Goal: Task Accomplishment & Management: Use online tool/utility

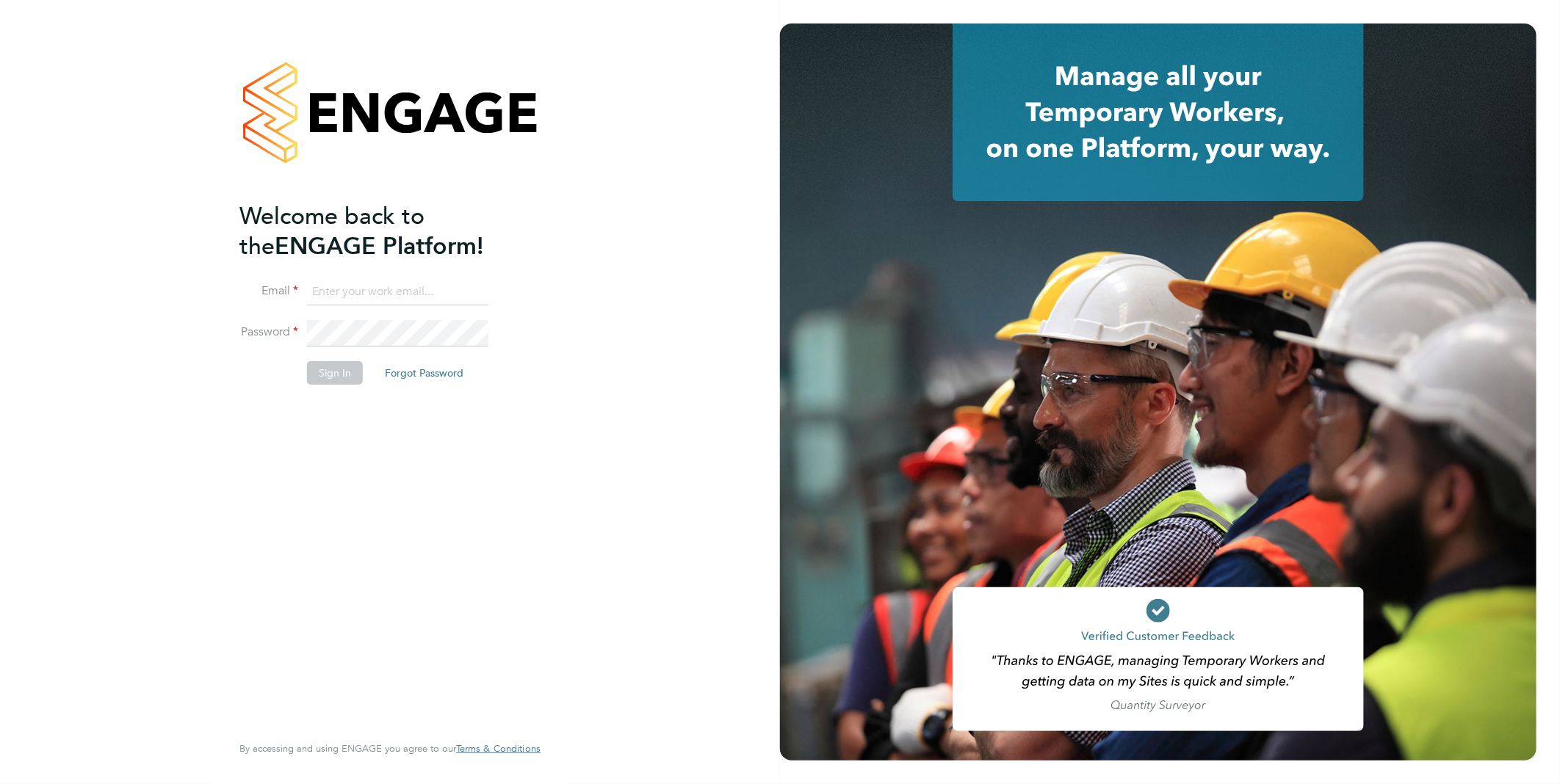
type input "[PERSON_NAME][EMAIL_ADDRESS][PERSON_NAME][DOMAIN_NAME]"
click at [332, 375] on button "Sign In" at bounding box center [335, 373] width 56 height 23
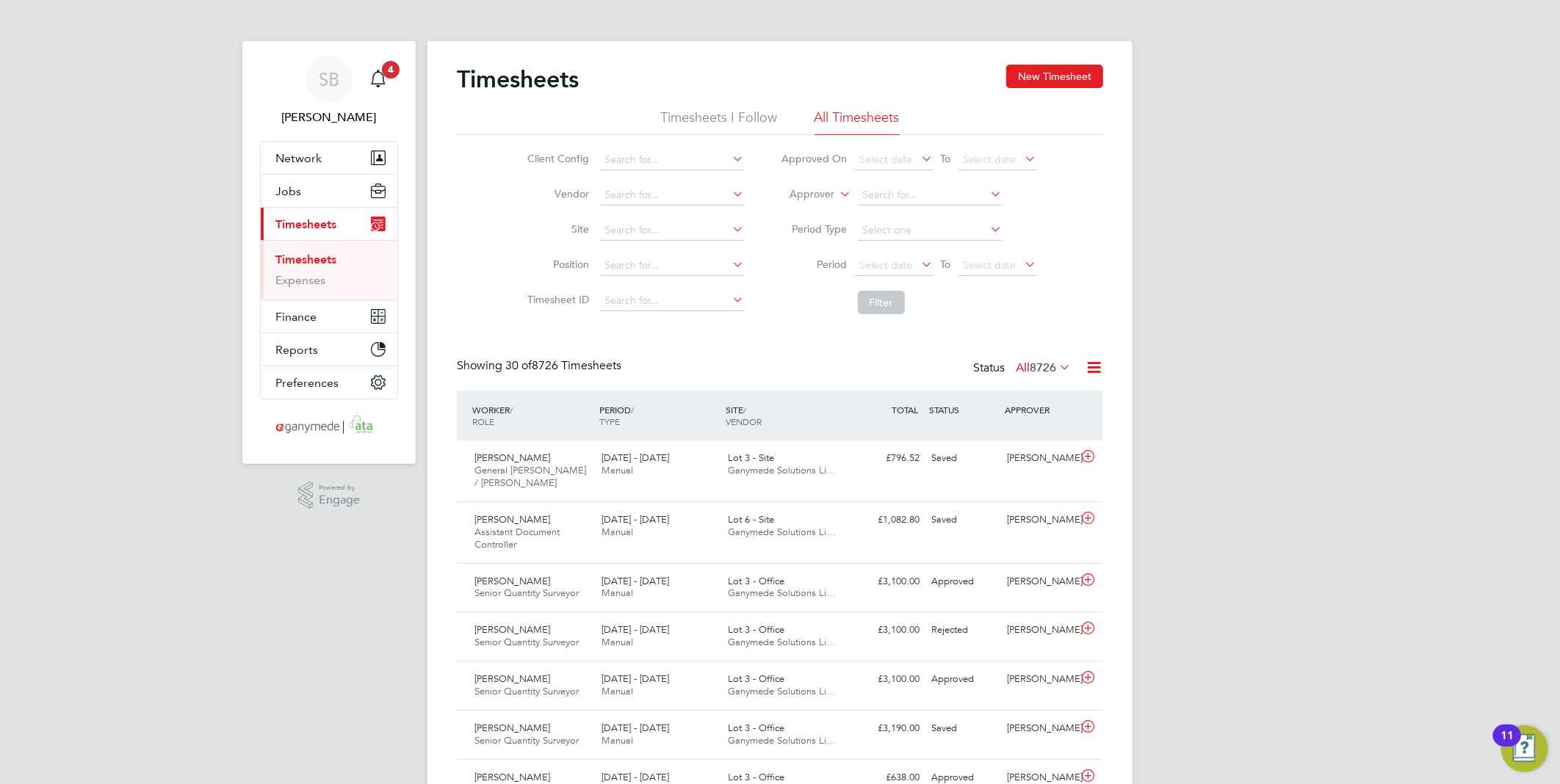
click at [1087, 364] on icon at bounding box center [1093, 367] width 19 height 19
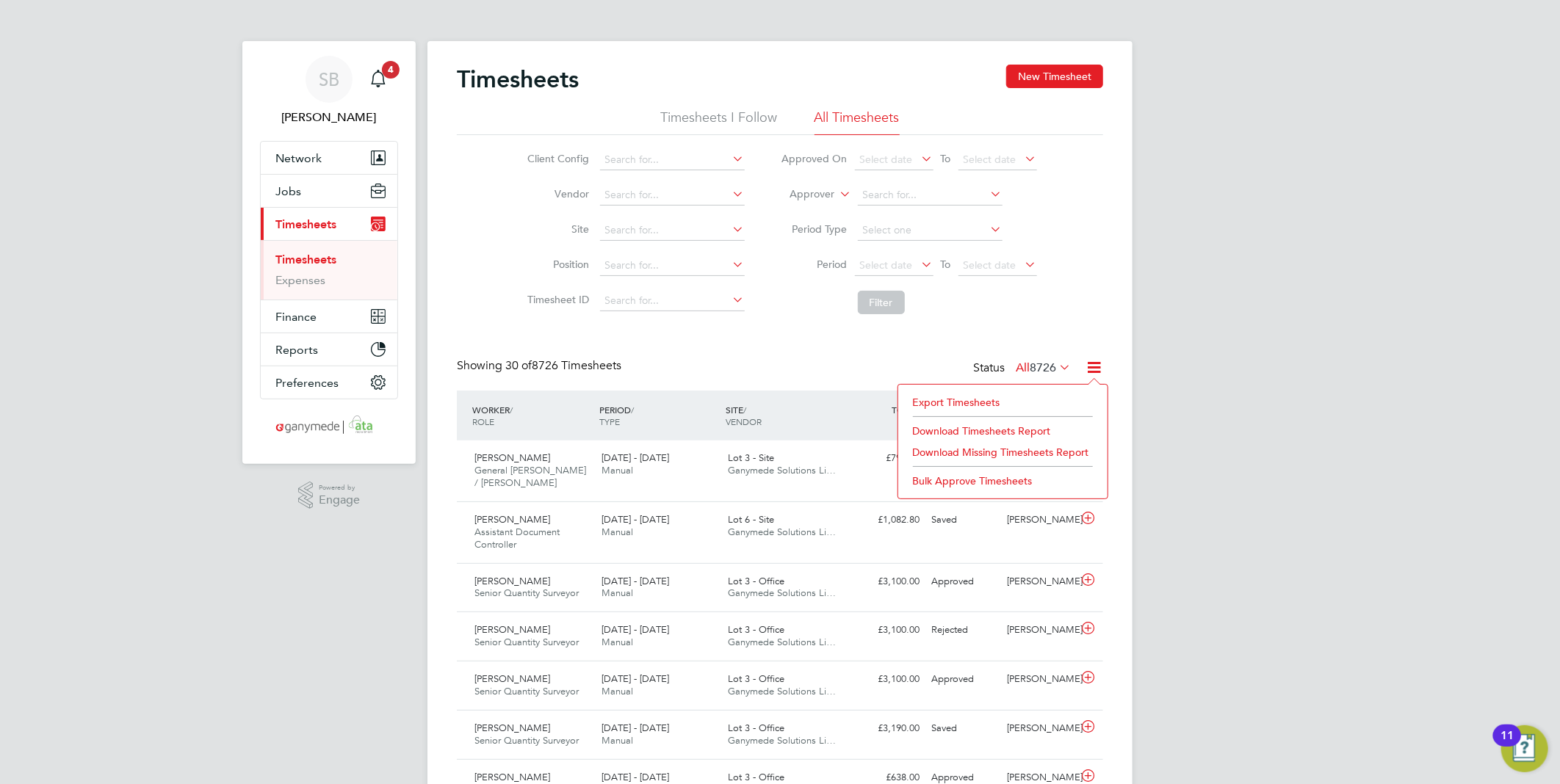
click at [1004, 397] on li "Export Timesheets" at bounding box center [1003, 402] width 195 height 20
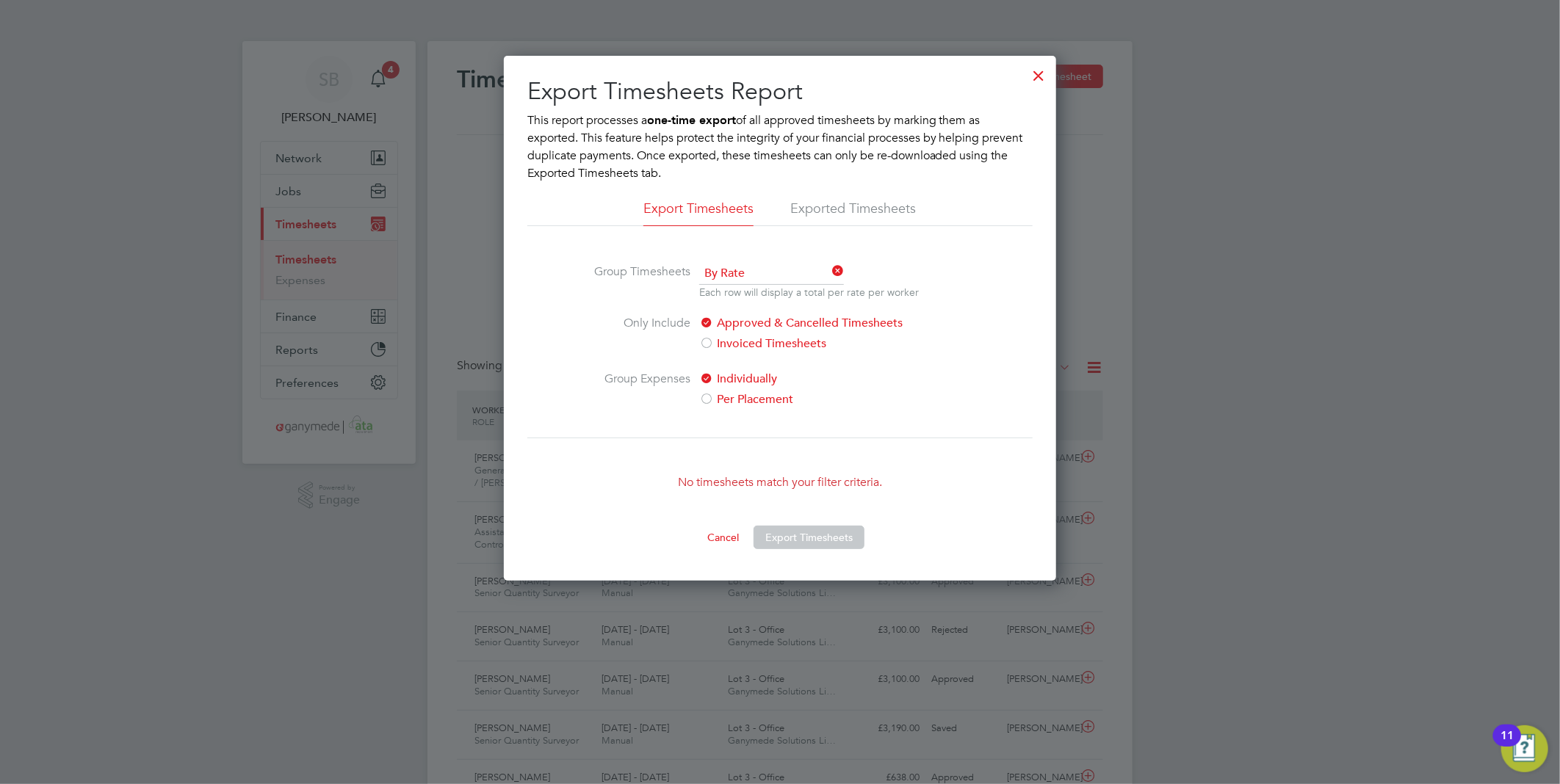
click at [1041, 78] on div at bounding box center [1039, 72] width 27 height 27
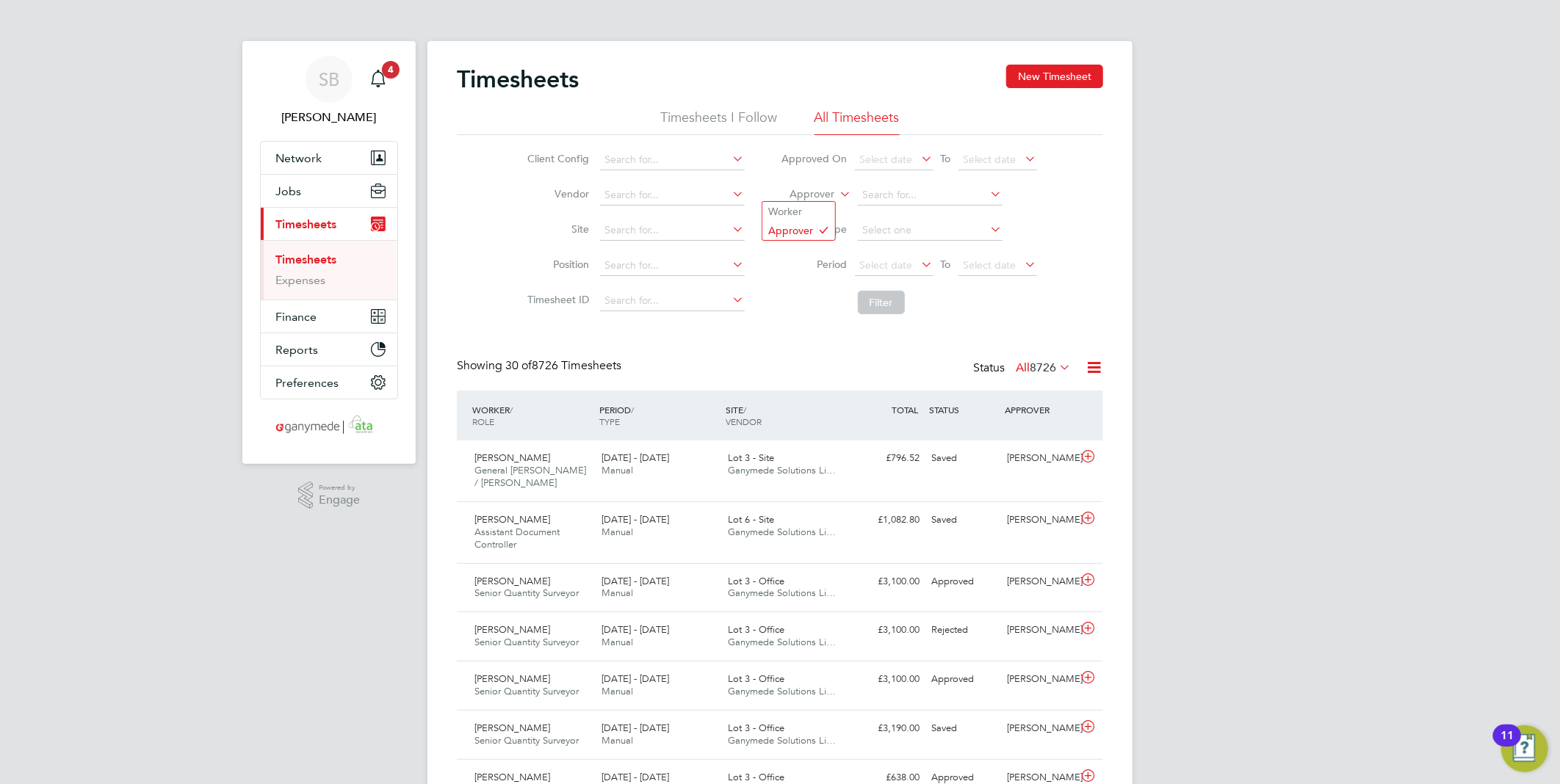
click at [810, 191] on label "Approver" at bounding box center [802, 195] width 66 height 15
drag, startPoint x: 801, startPoint y: 204, endPoint x: 847, endPoint y: 200, distance: 46.2
click at [813, 203] on li "Worker" at bounding box center [799, 212] width 73 height 19
click at [865, 195] on input at bounding box center [930, 195] width 145 height 20
click at [874, 223] on li "[PERSON_NAME] by" at bounding box center [929, 215] width 146 height 20
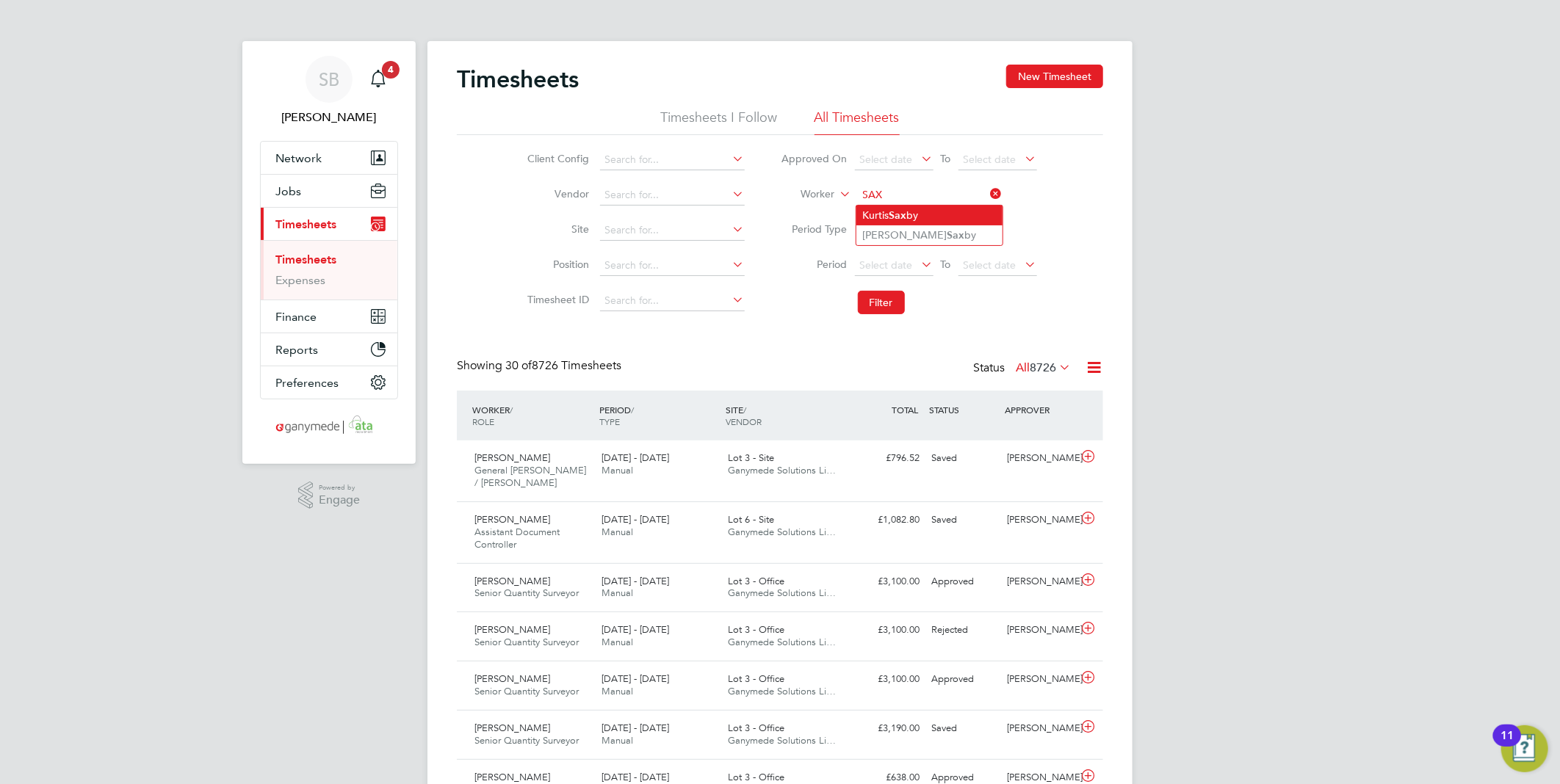
type input "[PERSON_NAME]"
click at [891, 188] on input at bounding box center [930, 195] width 145 height 20
click at [894, 233] on li "[PERSON_NAME] by" at bounding box center [929, 235] width 146 height 20
type input "[PERSON_NAME]"
click at [880, 297] on button "Filter" at bounding box center [881, 302] width 47 height 23
